Goal: Task Accomplishment & Management: Manage account settings

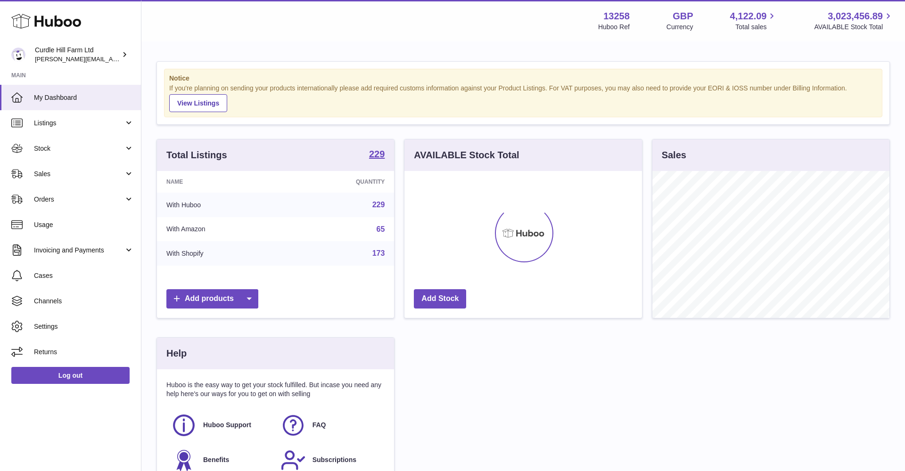
scroll to position [147, 238]
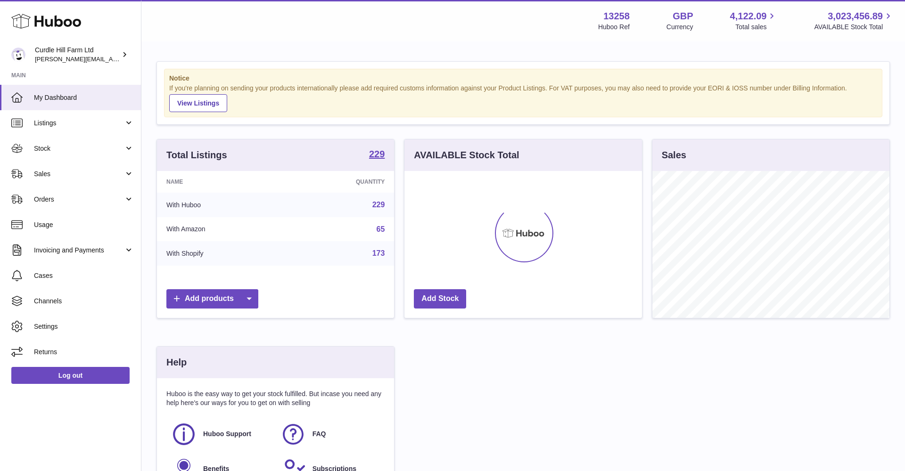
drag, startPoint x: 41, startPoint y: 177, endPoint x: 41, endPoint y: 186, distance: 9.4
click at [41, 177] on span "Sales" at bounding box center [79, 174] width 90 height 9
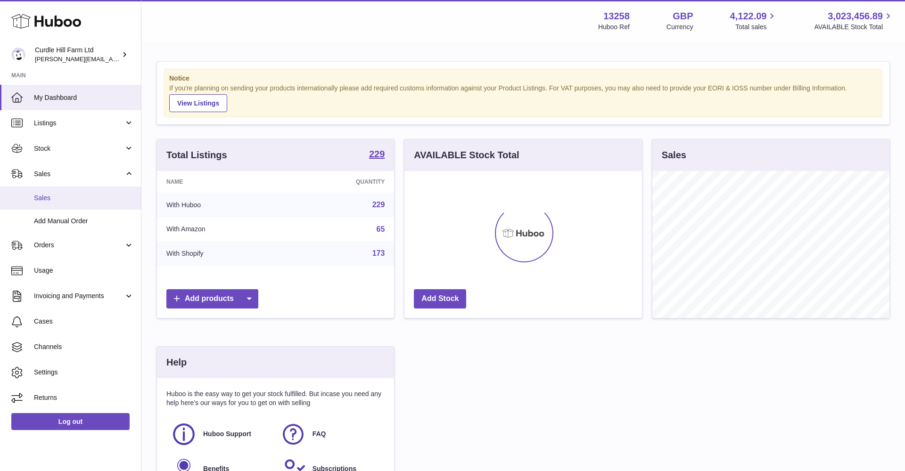
click at [42, 200] on span "Sales" at bounding box center [84, 198] width 100 height 9
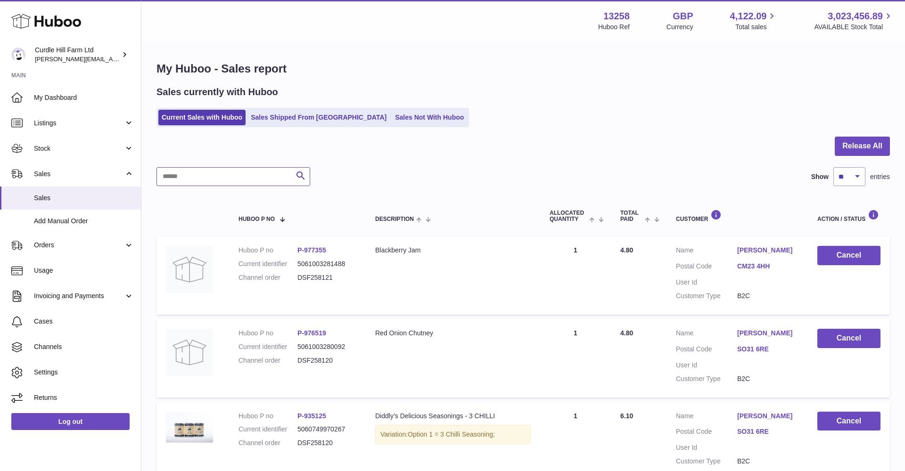
click at [178, 177] on input "text" at bounding box center [234, 176] width 154 height 19
paste input "*********"
type input "*********"
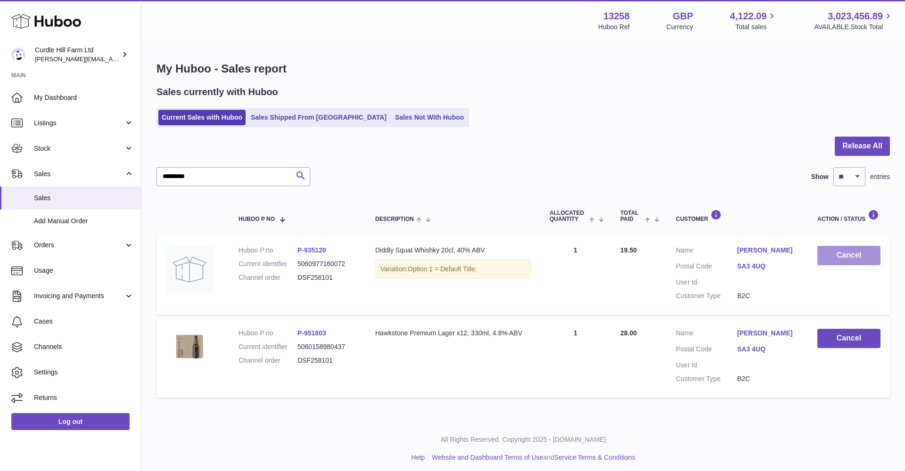
click at [833, 260] on button "Cancel" at bounding box center [849, 255] width 63 height 19
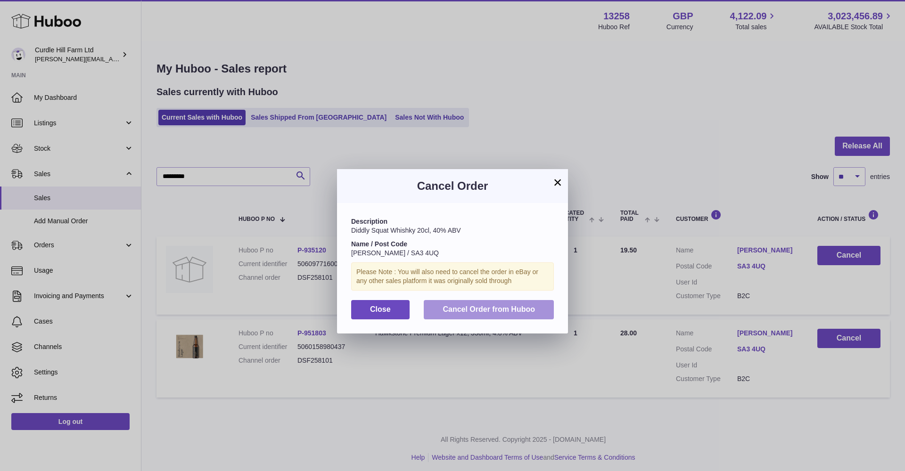
click at [458, 314] on button "Cancel Order from Huboo" at bounding box center [489, 309] width 130 height 19
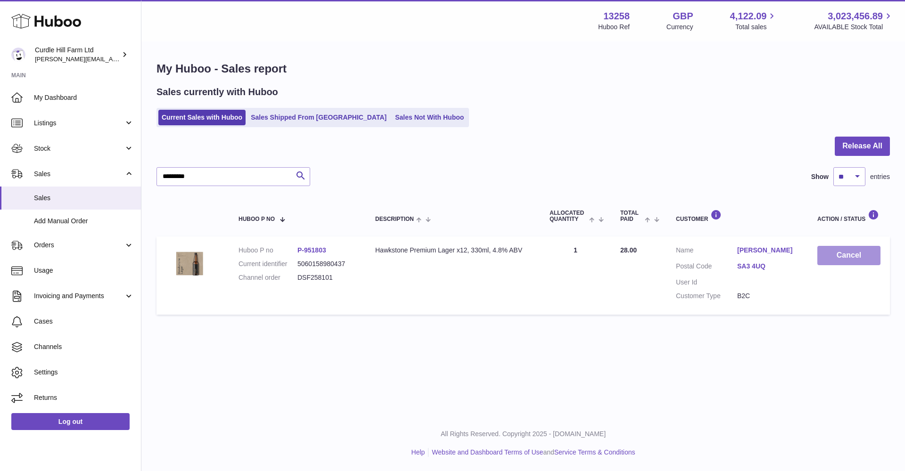
click at [843, 260] on button "Cancel" at bounding box center [849, 255] width 63 height 19
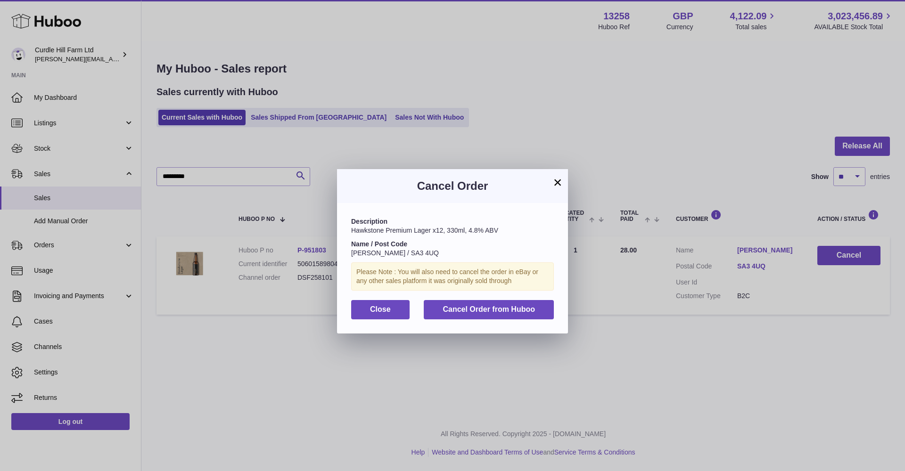
drag, startPoint x: 445, startPoint y: 310, endPoint x: 452, endPoint y: 311, distance: 7.1
click at [445, 311] on span "Cancel Order from Huboo" at bounding box center [489, 310] width 92 height 8
